Goal: Information Seeking & Learning: Learn about a topic

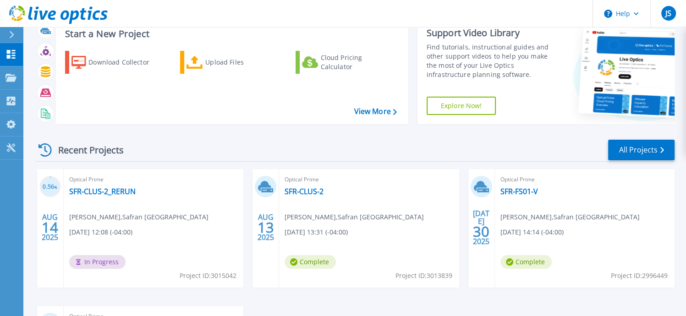
scroll to position [46, 0]
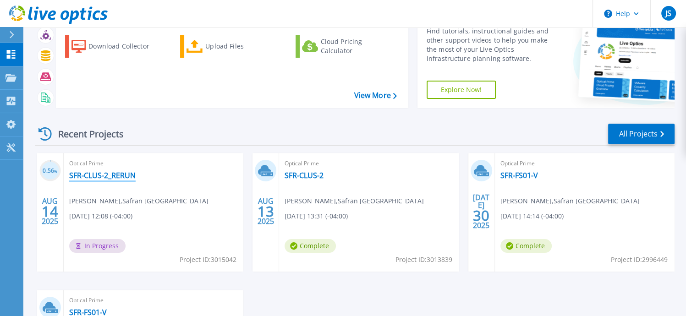
click at [123, 176] on link "SFR-CLUS-2_RERUN" at bounding box center [102, 175] width 66 height 9
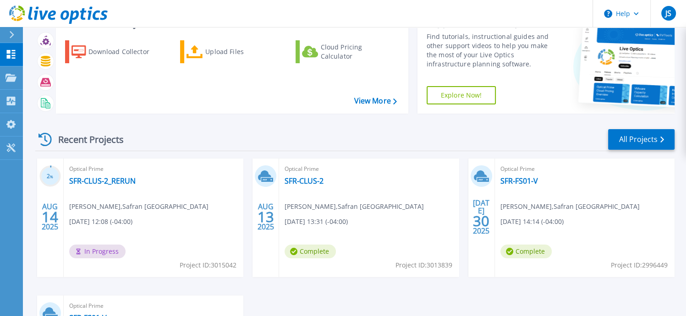
scroll to position [92, 0]
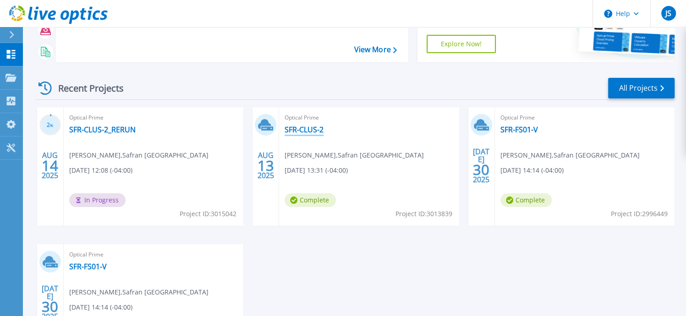
click at [292, 127] on link "SFR-CLUS-2" at bounding box center [304, 129] width 39 height 9
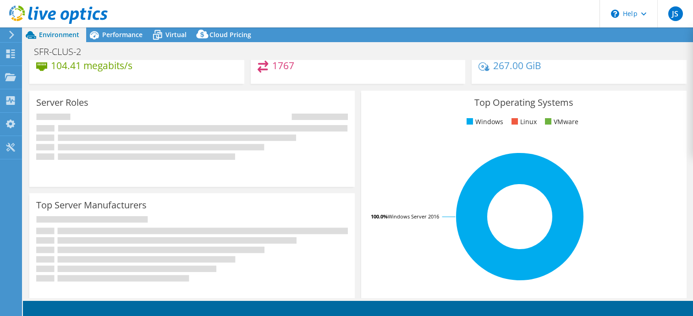
select select "USEast"
select select "USD"
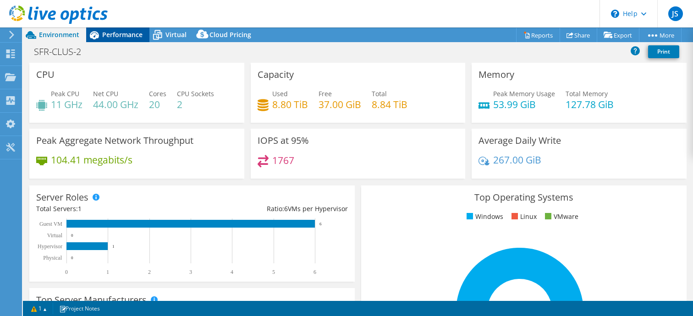
click at [123, 33] on span "Performance" at bounding box center [122, 34] width 40 height 9
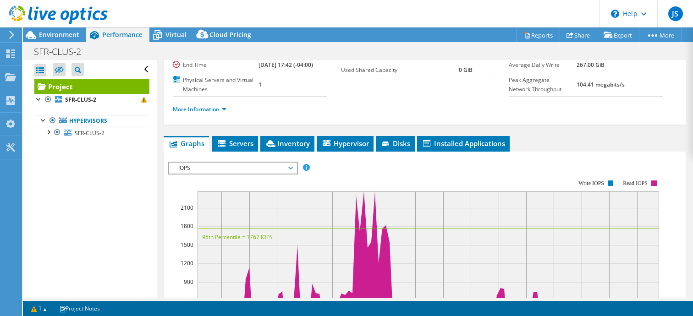
scroll to position [92, 0]
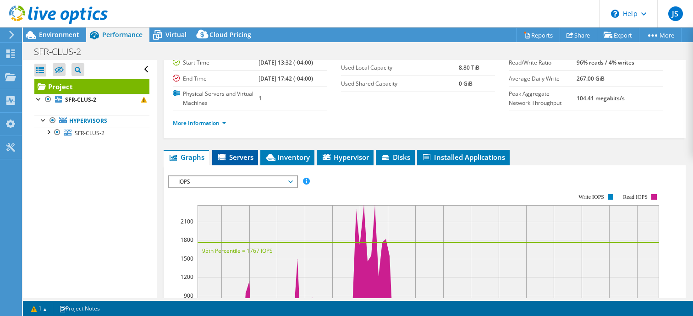
click at [247, 162] on span "Servers" at bounding box center [235, 157] width 37 height 9
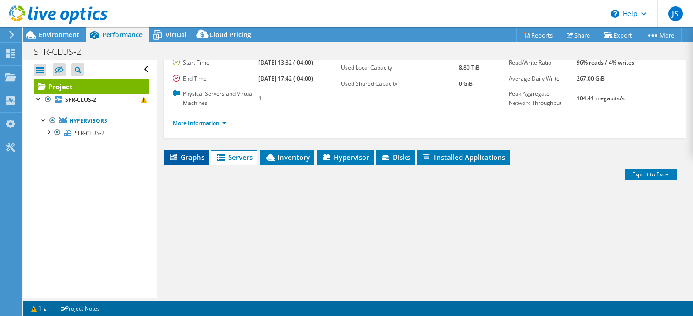
click at [191, 162] on span "Graphs" at bounding box center [186, 157] width 36 height 9
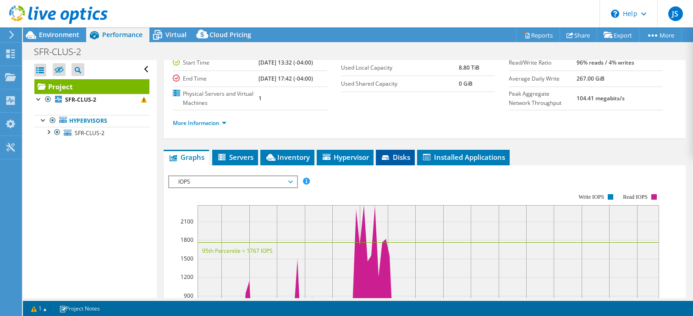
click at [398, 162] on span "Disks" at bounding box center [395, 157] width 30 height 9
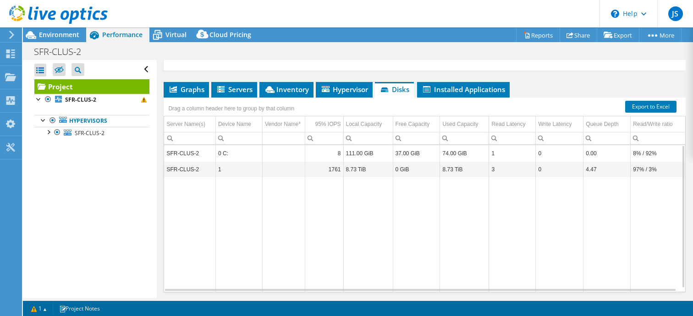
scroll to position [152, 0]
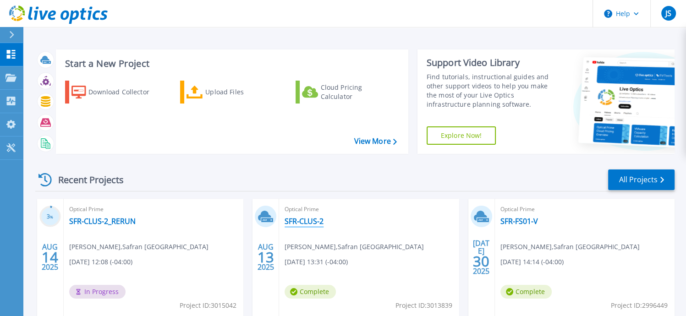
click at [290, 217] on link "SFR-CLUS-2" at bounding box center [304, 221] width 39 height 9
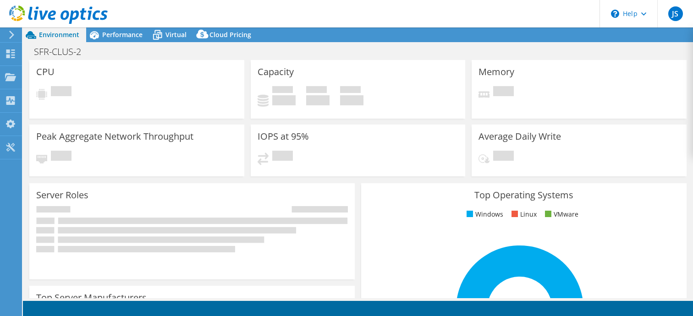
select select "USEast"
select select "USD"
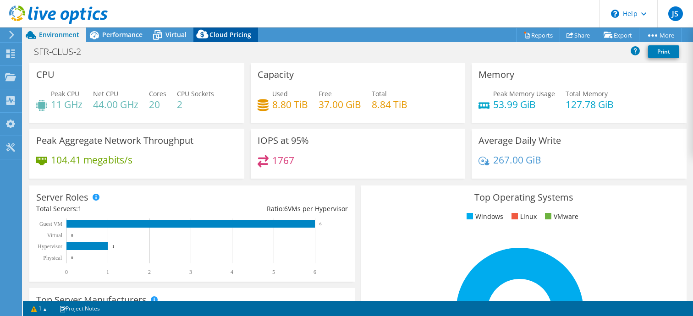
click at [209, 37] on icon at bounding box center [202, 36] width 18 height 18
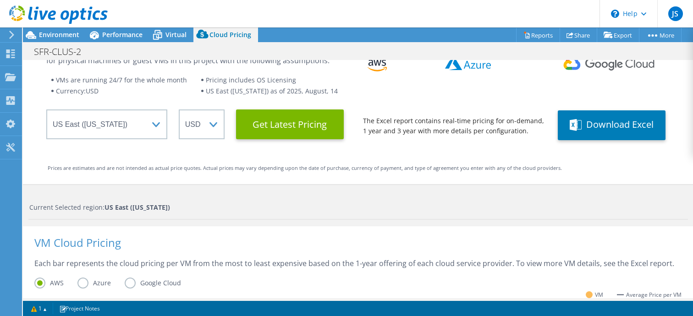
scroll to position [92, 0]
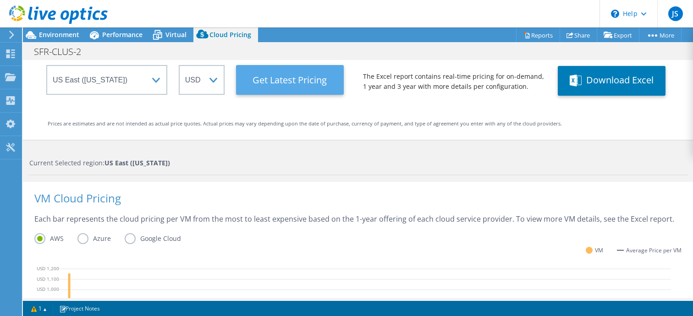
click at [252, 81] on Latest "Get Latest Pricing" at bounding box center [290, 80] width 108 height 30
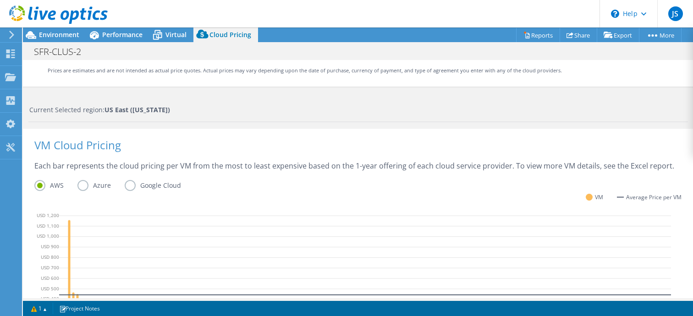
scroll to position [137, 0]
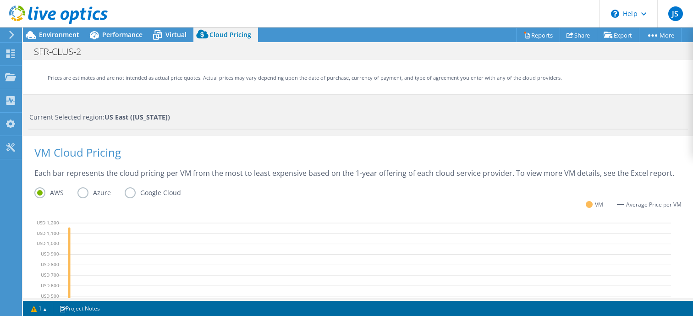
click at [85, 154] on div "VM Cloud Pricing" at bounding box center [357, 158] width 647 height 21
drag, startPoint x: 87, startPoint y: 153, endPoint x: 128, endPoint y: 153, distance: 40.8
click at [128, 153] on div "VM Cloud Pricing" at bounding box center [357, 158] width 647 height 21
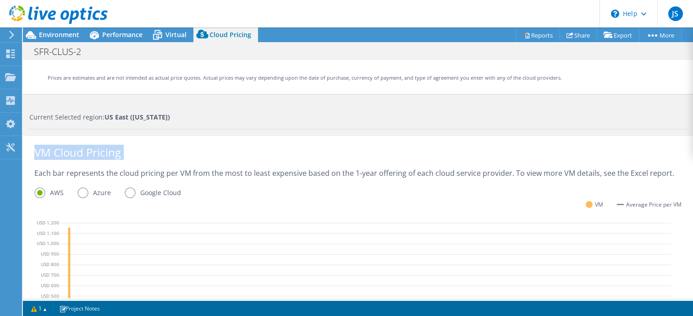
click at [128, 153] on div "VM Cloud Pricing" at bounding box center [357, 158] width 647 height 21
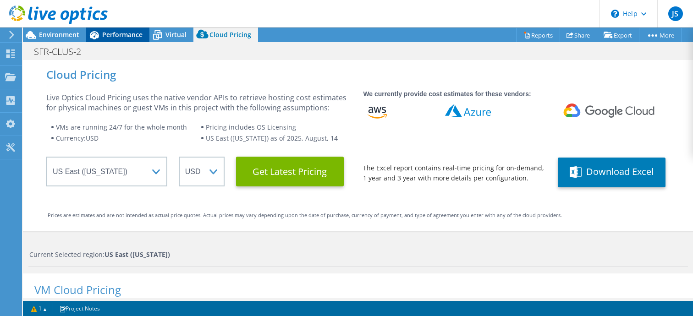
click at [101, 38] on icon at bounding box center [94, 35] width 16 height 16
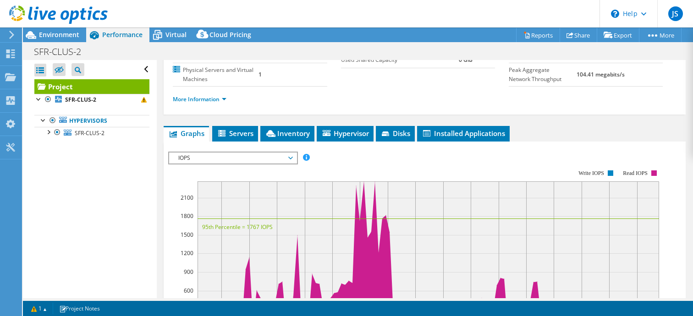
scroll to position [183, 0]
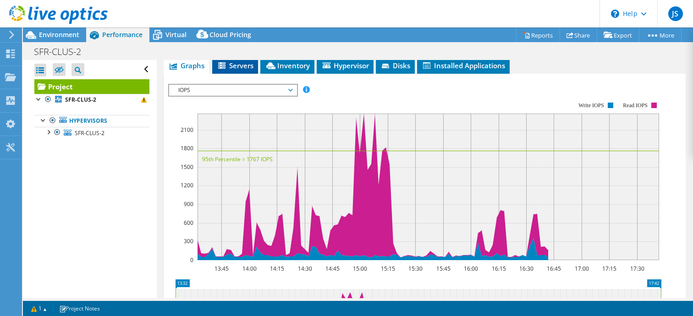
click at [241, 70] on span "Servers" at bounding box center [235, 65] width 37 height 9
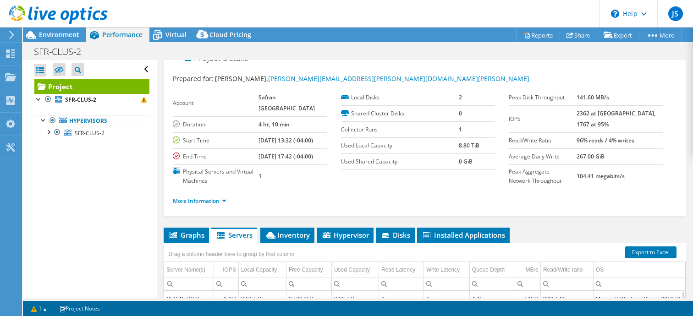
scroll to position [0, 0]
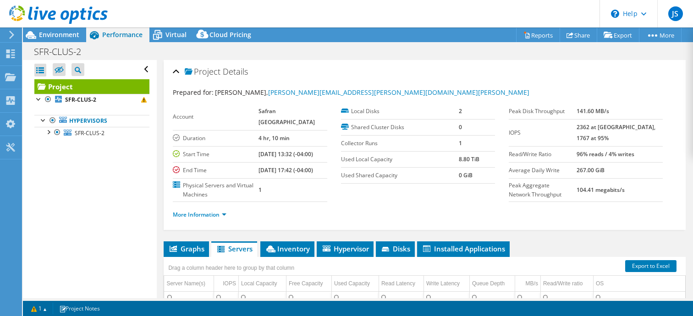
click at [48, 30] on div at bounding box center [54, 15] width 108 height 31
click at [65, 37] on span "Environment" at bounding box center [59, 34] width 40 height 9
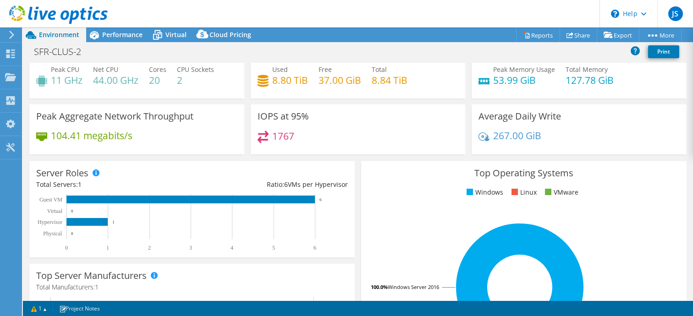
scroll to position [46, 0]
